Goal: Find specific page/section: Find specific page/section

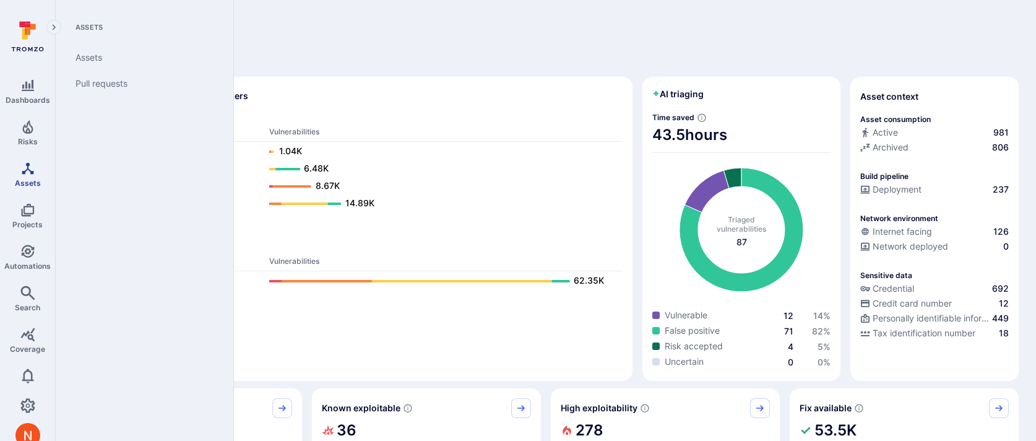
click at [23, 171] on icon "Assets" at bounding box center [28, 168] width 12 height 12
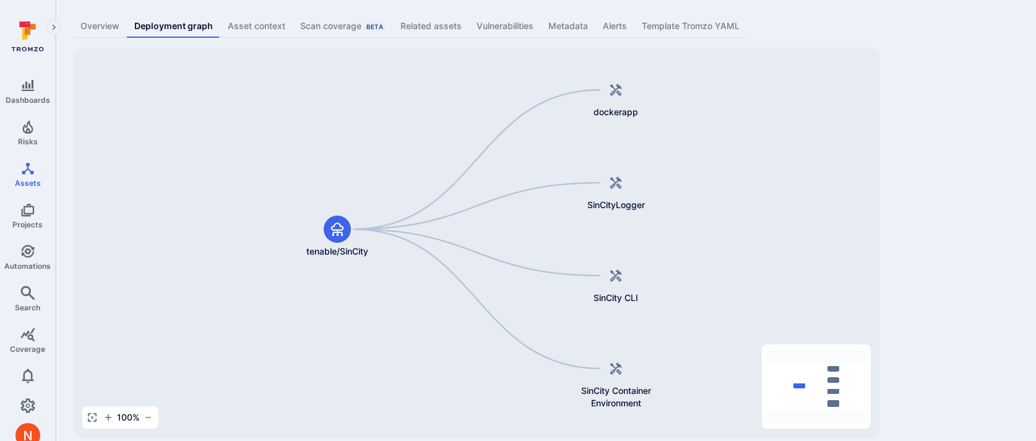
scroll to position [76, 0]
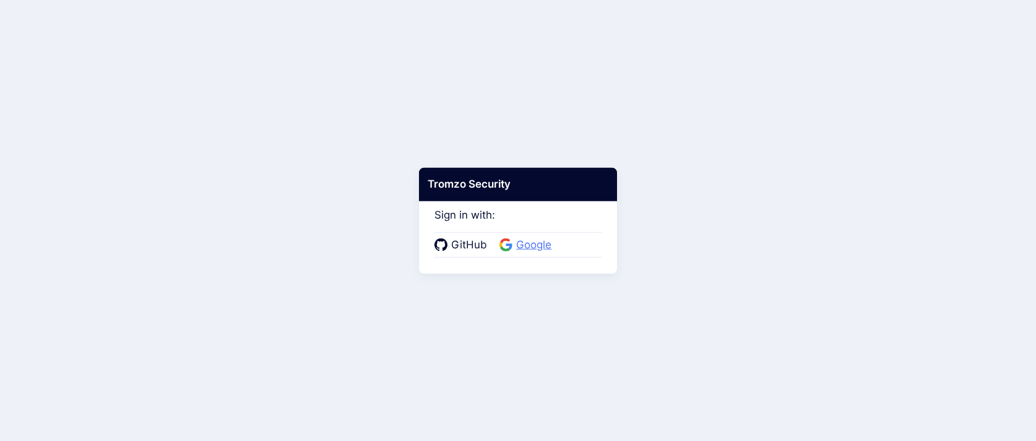
click at [524, 244] on span "Google" at bounding box center [533, 245] width 43 height 16
